Goal: Task Accomplishment & Management: Complete application form

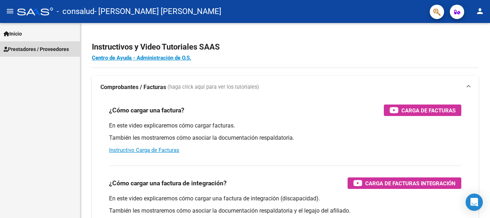
click at [27, 52] on span "Prestadores / Proveedores" at bounding box center [36, 49] width 65 height 8
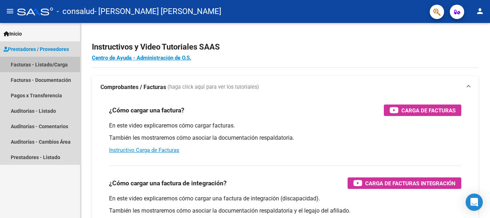
click at [30, 62] on link "Facturas - Listado/Carga" at bounding box center [40, 64] width 80 height 15
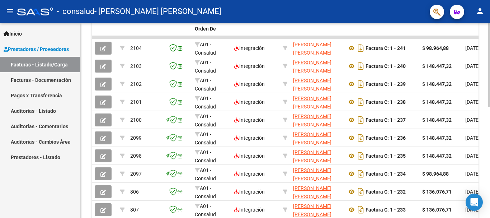
scroll to position [215, 0]
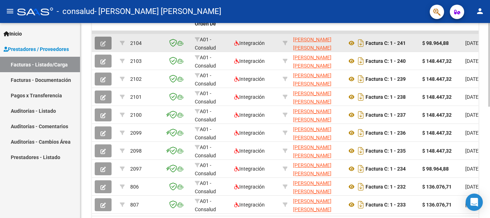
click at [108, 43] on button "button" at bounding box center [103, 43] width 17 height 13
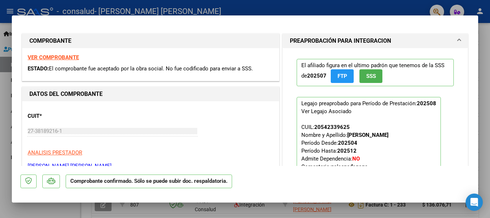
click at [484, 34] on div at bounding box center [245, 109] width 490 height 218
type input "$ 0,00"
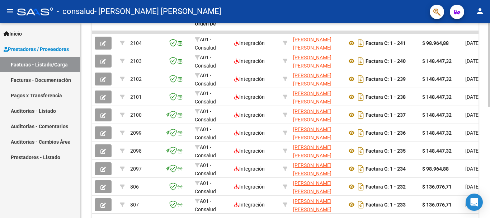
click at [85, 122] on div "Video tutorial PRESTADORES -> Listado de CPBTs Emitidos por Prestadores / Prove…" at bounding box center [284, 32] width 409 height 449
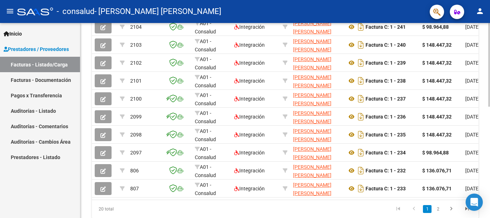
scroll to position [217, 0]
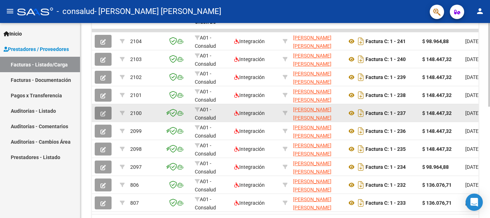
click at [104, 111] on icon "button" at bounding box center [102, 113] width 5 height 5
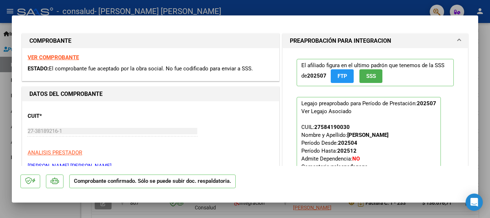
click at [485, 29] on div at bounding box center [245, 109] width 490 height 218
type input "$ 0,00"
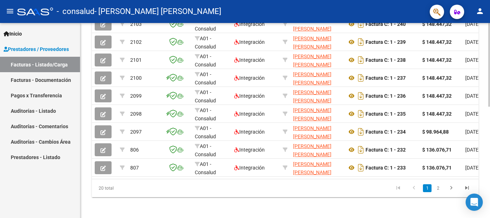
scroll to position [260, 0]
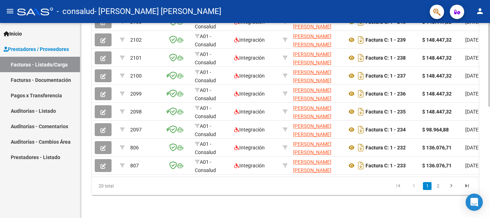
click at [489, 161] on div at bounding box center [489, 176] width 2 height 84
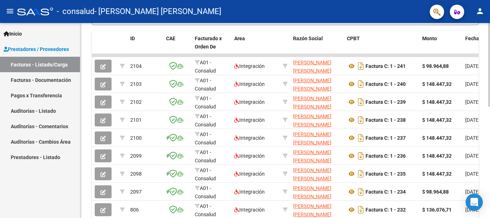
scroll to position [182, 0]
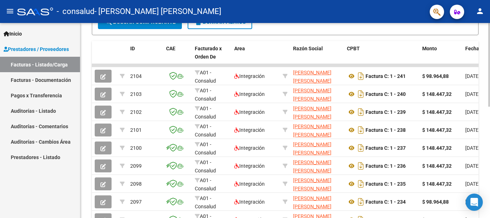
click at [488, 127] on div at bounding box center [489, 145] width 2 height 84
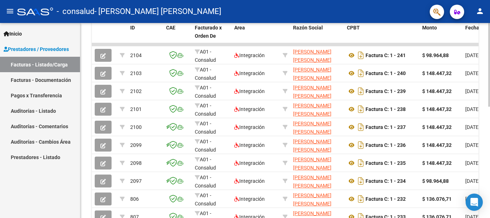
click at [487, 139] on div "Video tutorial PRESTADORES -> Listado de CPBTs Emitidos por Prestadores / Prove…" at bounding box center [285, 44] width 411 height 449
